Goal: Transaction & Acquisition: Purchase product/service

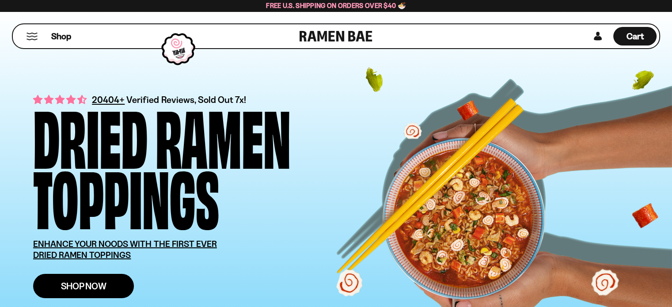
click at [84, 281] on span "Shop Now" at bounding box center [83, 285] width 45 height 9
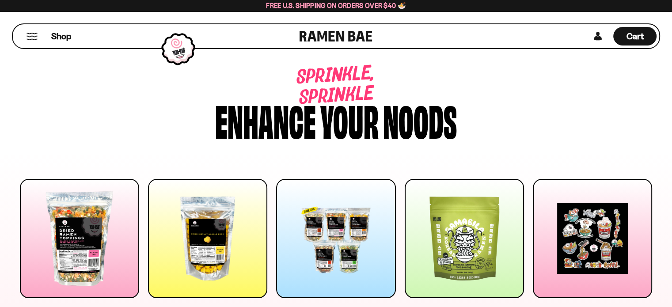
click at [31, 35] on button "Mobile Menu Trigger" at bounding box center [32, 37] width 12 height 8
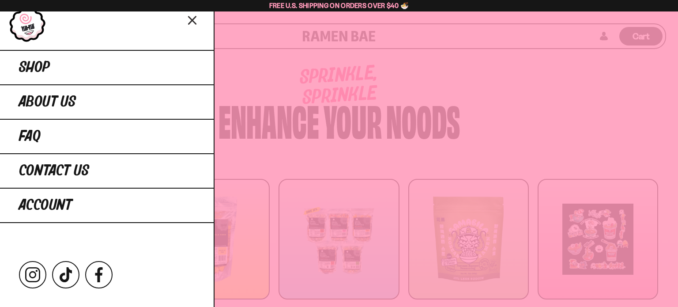
click at [196, 22] on icon "Close menu" at bounding box center [192, 20] width 15 height 17
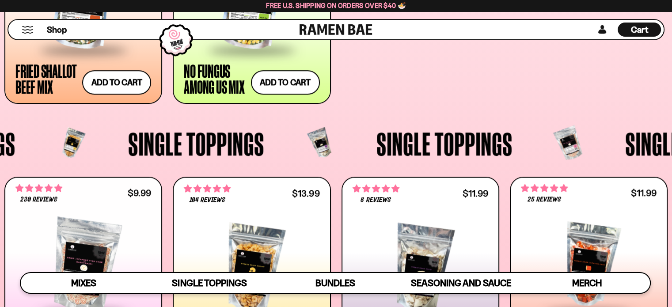
scroll to position [689, 0]
